Goal: Information Seeking & Learning: Compare options

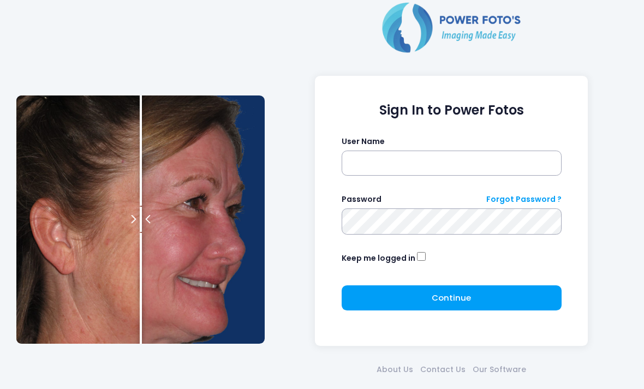
scroll to position [70, 0]
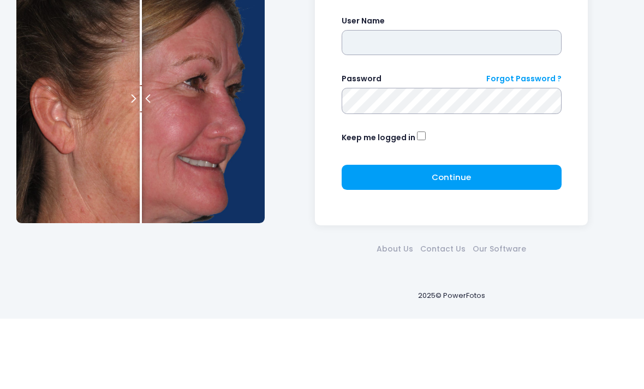
type input "*******"
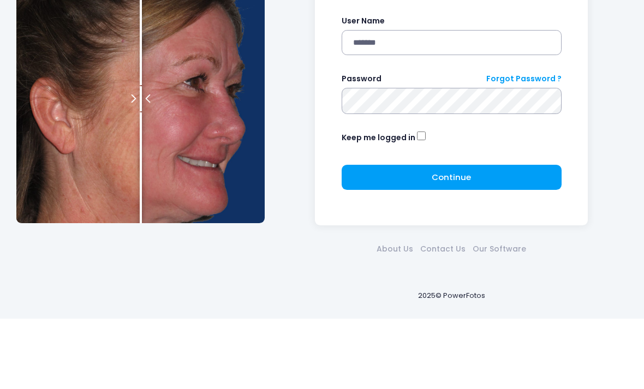
click button "submit" at bounding box center [0, 0] width 0 height 0
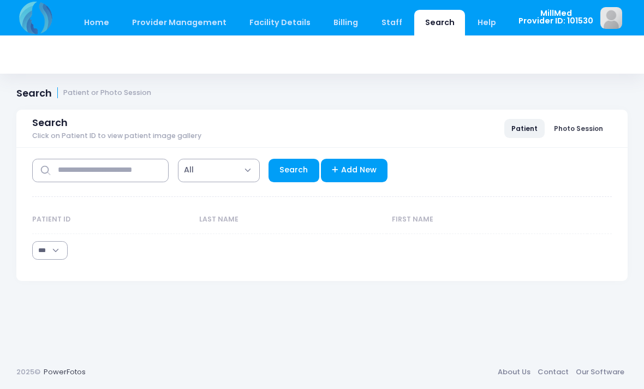
select select "***"
click at [85, 166] on input "text" at bounding box center [100, 170] width 137 height 23
type input "******"
click at [294, 175] on link "Search" at bounding box center [294, 170] width 51 height 23
select select "***"
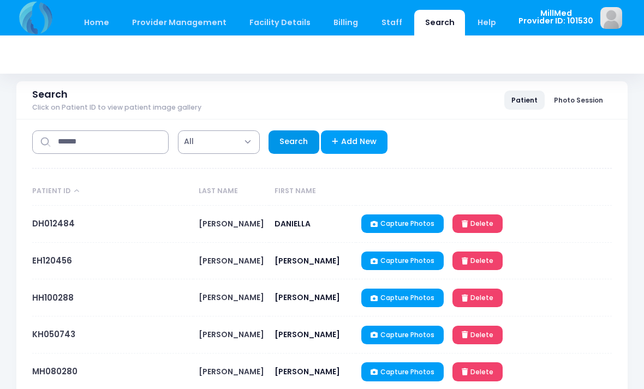
scroll to position [78, 0]
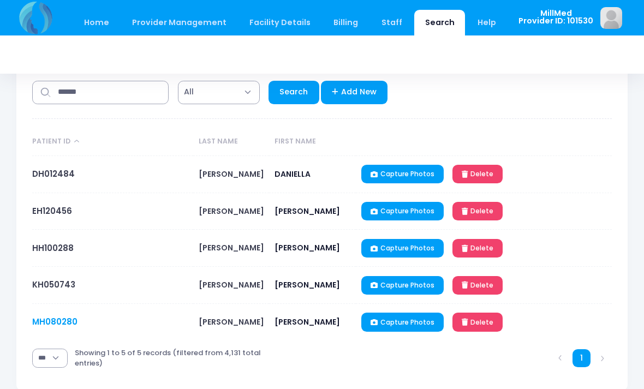
click at [59, 319] on link "MH080280" at bounding box center [54, 321] width 45 height 11
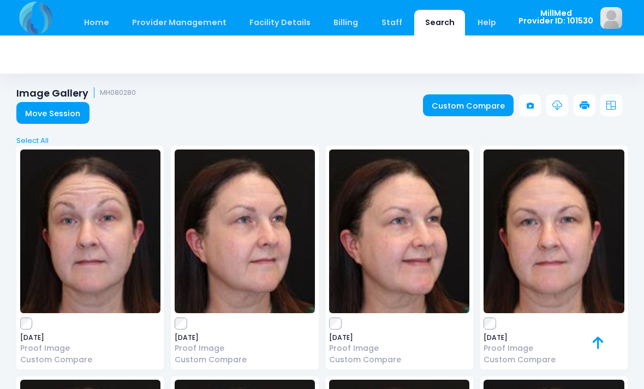
scroll to position [1, 0]
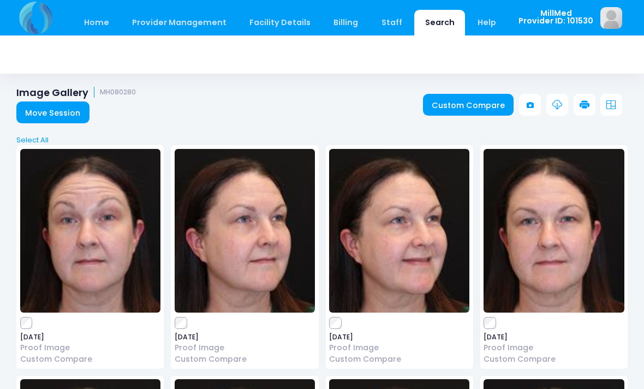
click at [114, 237] on img at bounding box center [90, 231] width 140 height 164
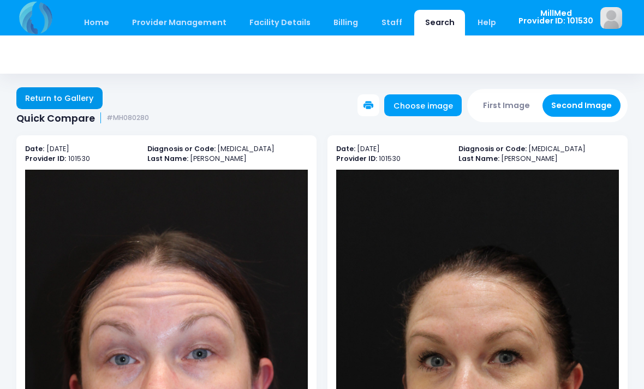
click at [70, 94] on link "Return to Gallery" at bounding box center [59, 98] width 86 height 22
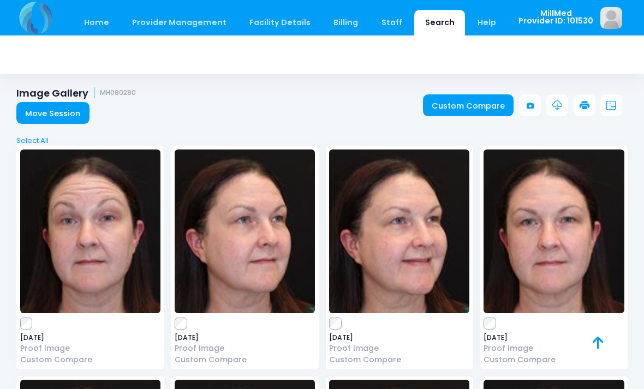
click at [559, 194] on img at bounding box center [554, 232] width 140 height 164
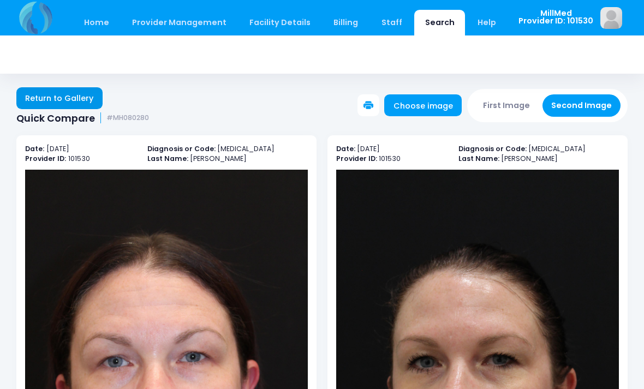
click at [53, 98] on link "Return to Gallery" at bounding box center [59, 98] width 86 height 22
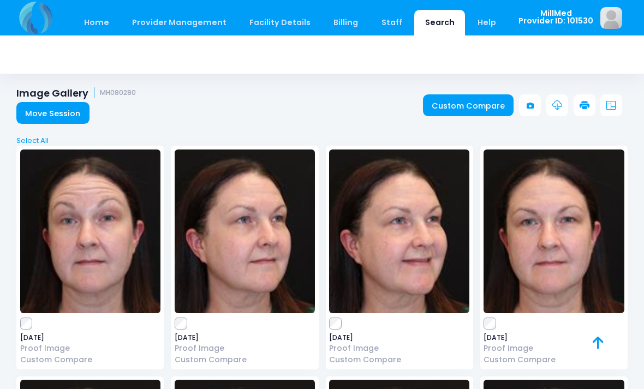
click at [252, 198] on img at bounding box center [245, 232] width 140 height 164
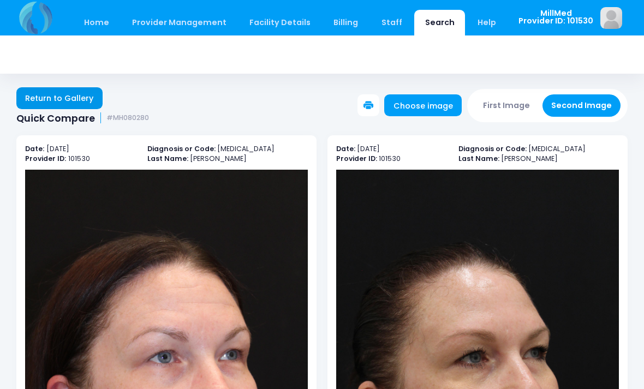
click at [81, 94] on link "Return to Gallery" at bounding box center [59, 98] width 86 height 22
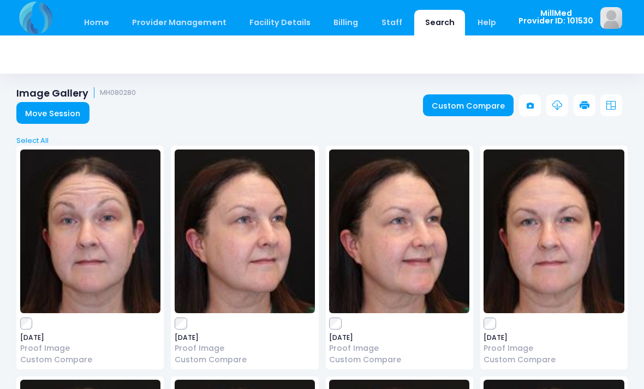
click at [83, 216] on img at bounding box center [90, 232] width 140 height 164
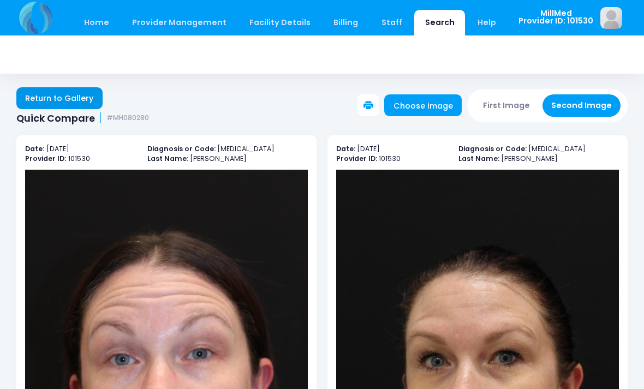
click at [69, 96] on link "Return to Gallery" at bounding box center [59, 98] width 86 height 22
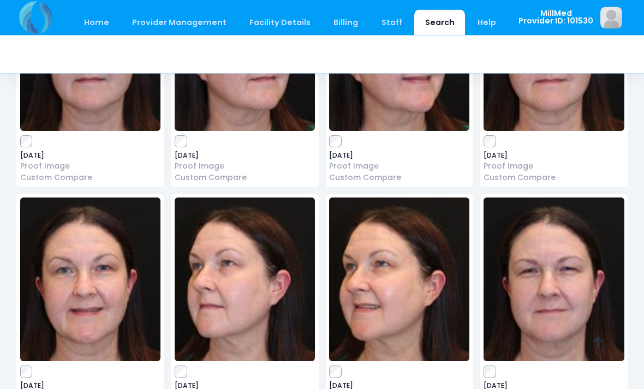
scroll to position [178, 0]
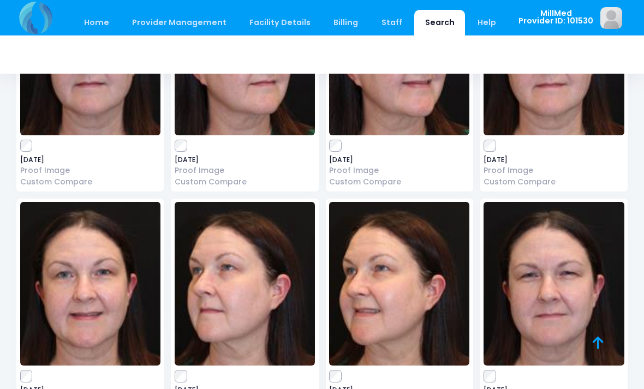
click at [578, 286] on img at bounding box center [554, 284] width 140 height 164
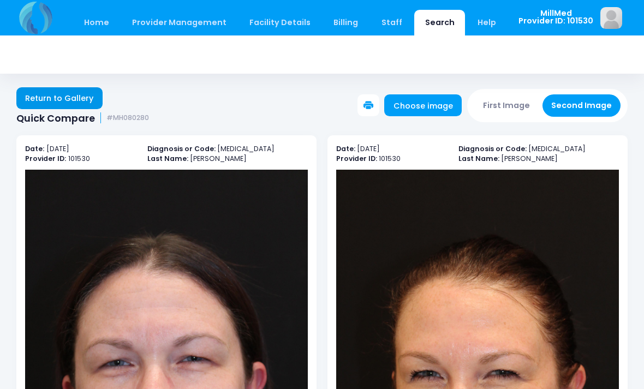
click at [73, 93] on link "Return to Gallery" at bounding box center [59, 98] width 86 height 22
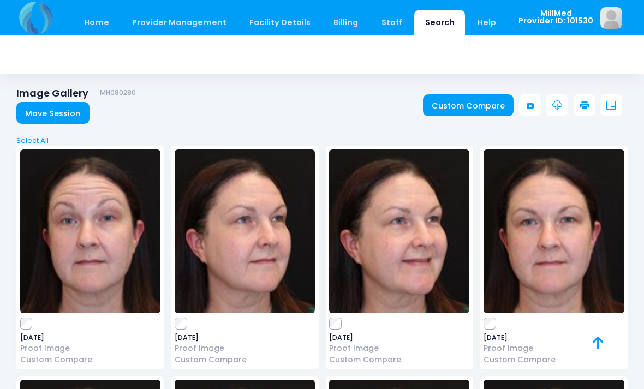
click at [282, 225] on img at bounding box center [245, 232] width 140 height 164
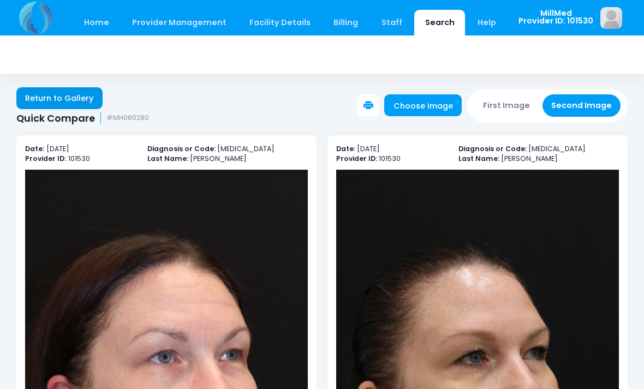
click at [72, 96] on link "Return to Gallery" at bounding box center [59, 98] width 86 height 22
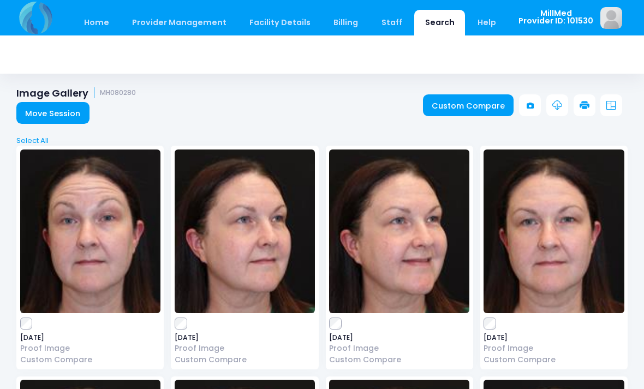
click at [416, 247] on img at bounding box center [399, 232] width 140 height 164
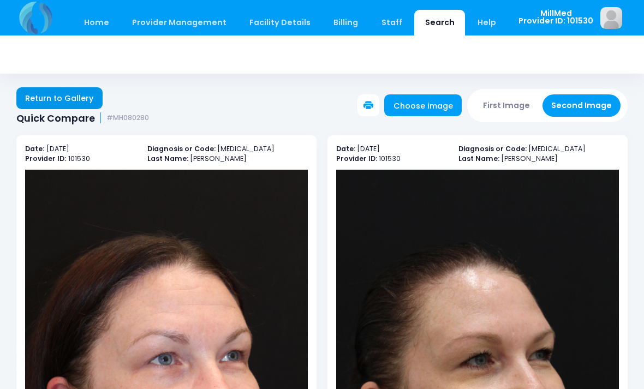
click at [55, 95] on link "Return to Gallery" at bounding box center [59, 98] width 86 height 22
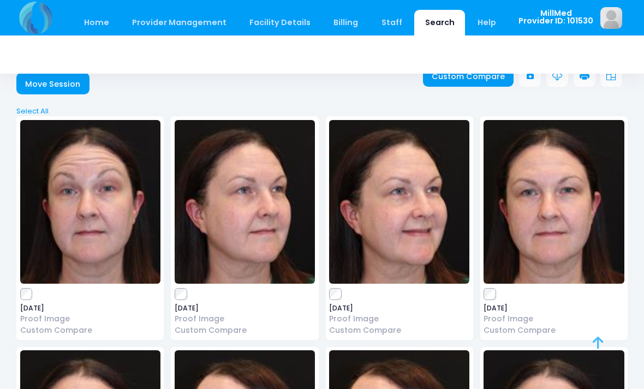
scroll to position [6, 0]
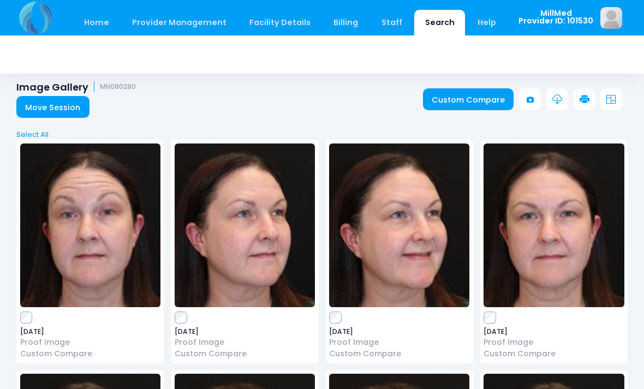
click at [422, 25] on link "Search" at bounding box center [439, 23] width 51 height 26
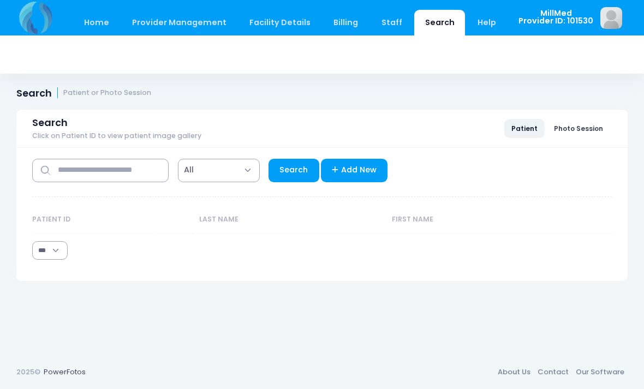
select select "***"
click at [102, 165] on input "text" at bounding box center [100, 170] width 137 height 23
type input "******"
click at [293, 173] on link "Search" at bounding box center [294, 170] width 51 height 23
select select "***"
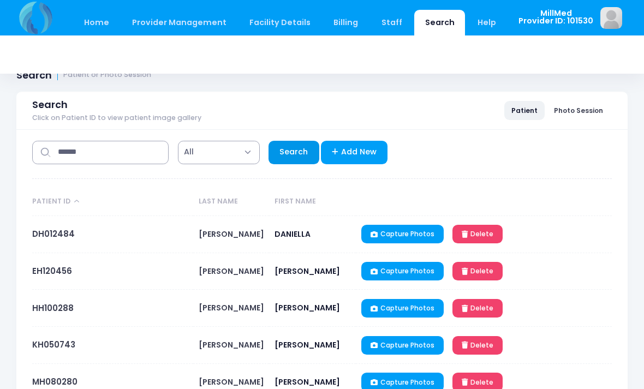
scroll to position [78, 0]
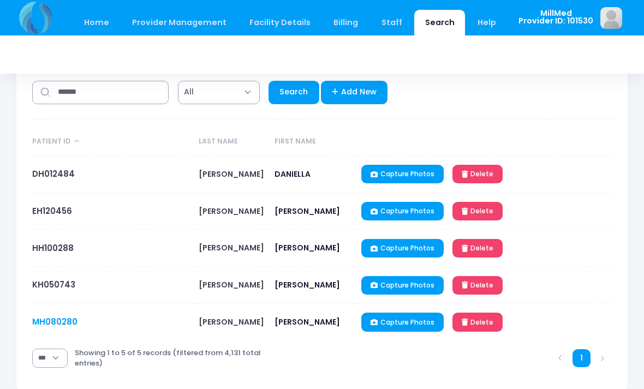
click at [64, 321] on link "MH080280" at bounding box center [54, 321] width 45 height 11
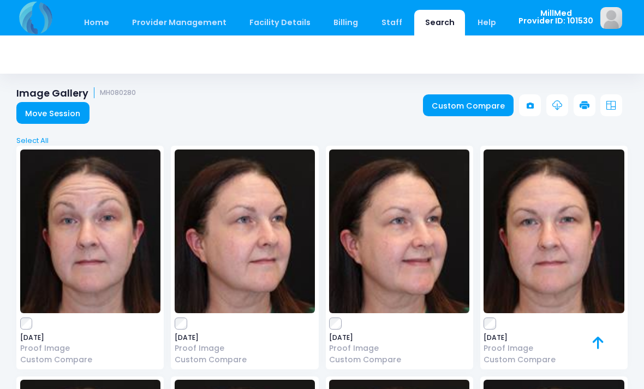
click at [98, 214] on img at bounding box center [90, 232] width 140 height 164
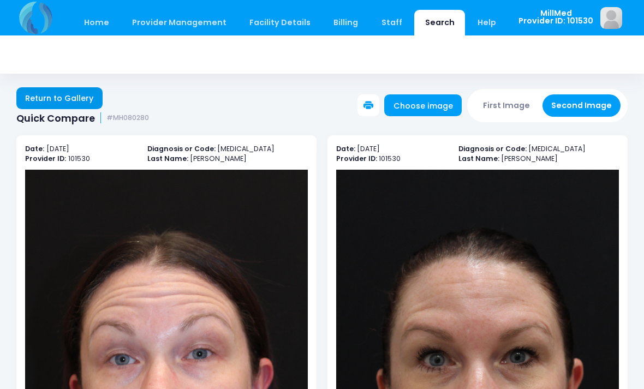
click at [65, 99] on link "Return to Gallery" at bounding box center [59, 98] width 86 height 22
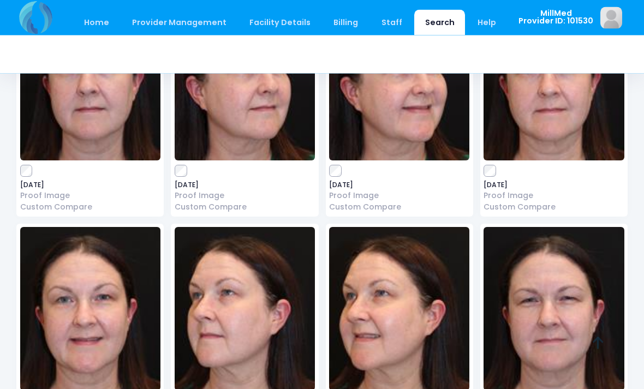
scroll to position [153, 0]
click at [561, 316] on img at bounding box center [554, 309] width 140 height 164
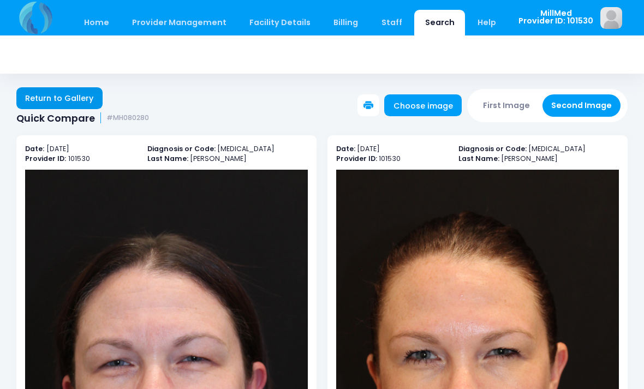
click at [56, 92] on link "Return to Gallery" at bounding box center [59, 98] width 86 height 22
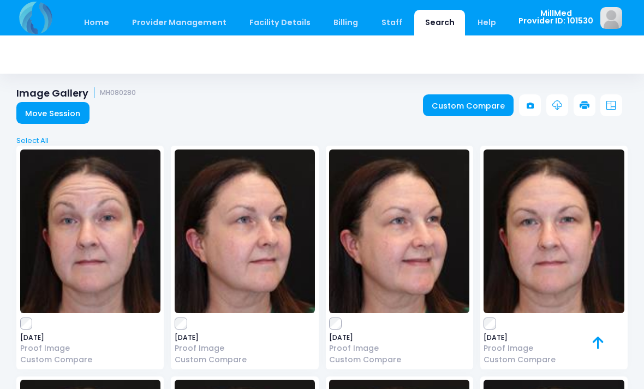
click at [565, 218] on img at bounding box center [554, 232] width 140 height 164
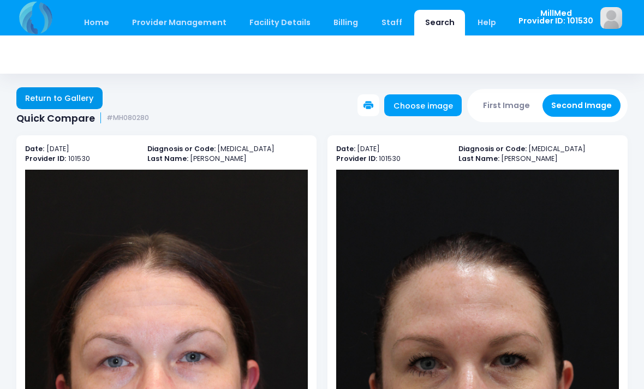
click at [55, 99] on link "Return to Gallery" at bounding box center [59, 98] width 86 height 22
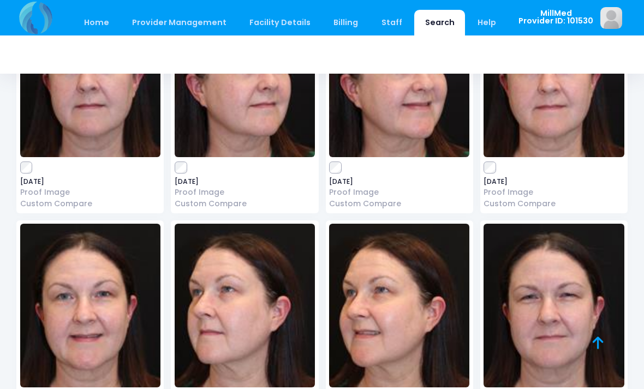
scroll to position [225, 0]
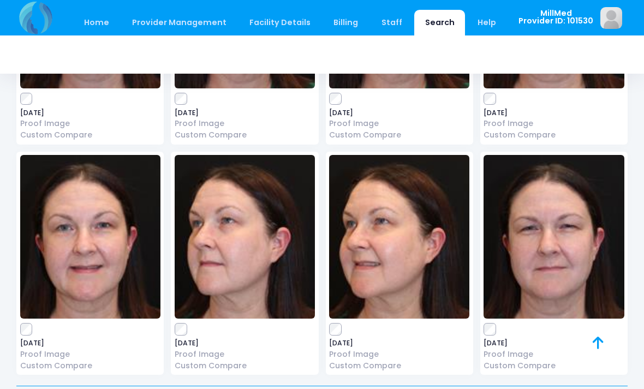
click at [400, 227] on img at bounding box center [399, 237] width 140 height 164
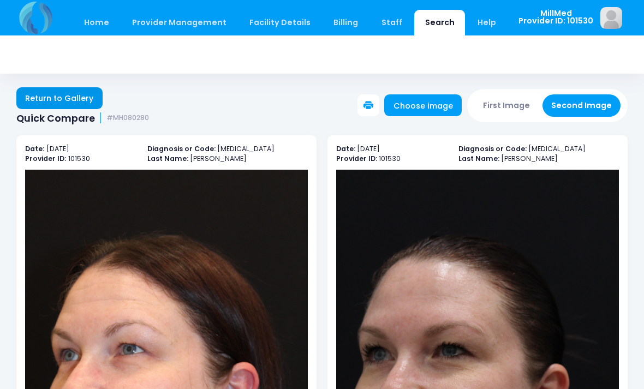
click at [68, 97] on link "Return to Gallery" at bounding box center [59, 98] width 86 height 22
